Goal: Information Seeking & Learning: Understand process/instructions

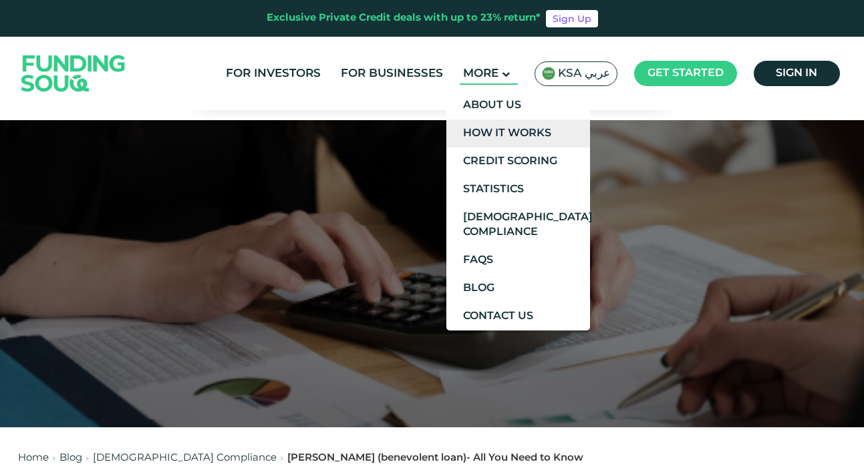
click at [498, 128] on link "How It Works" at bounding box center [518, 134] width 144 height 28
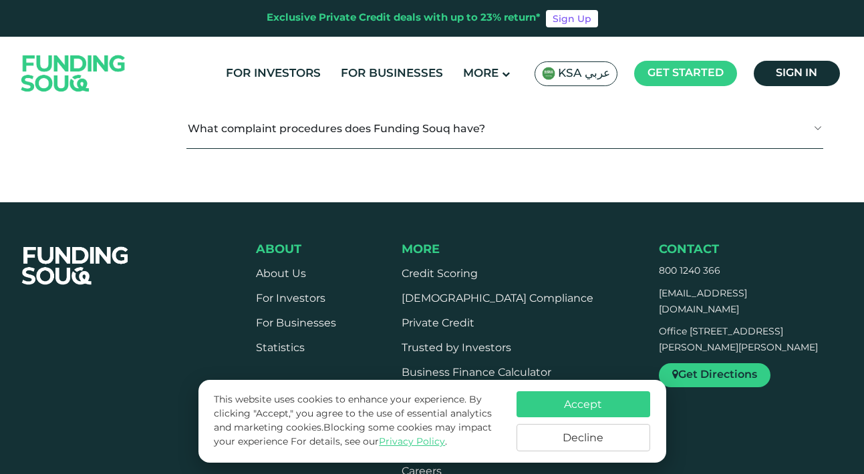
scroll to position [1755, 0]
